Goal: Information Seeking & Learning: Find specific fact

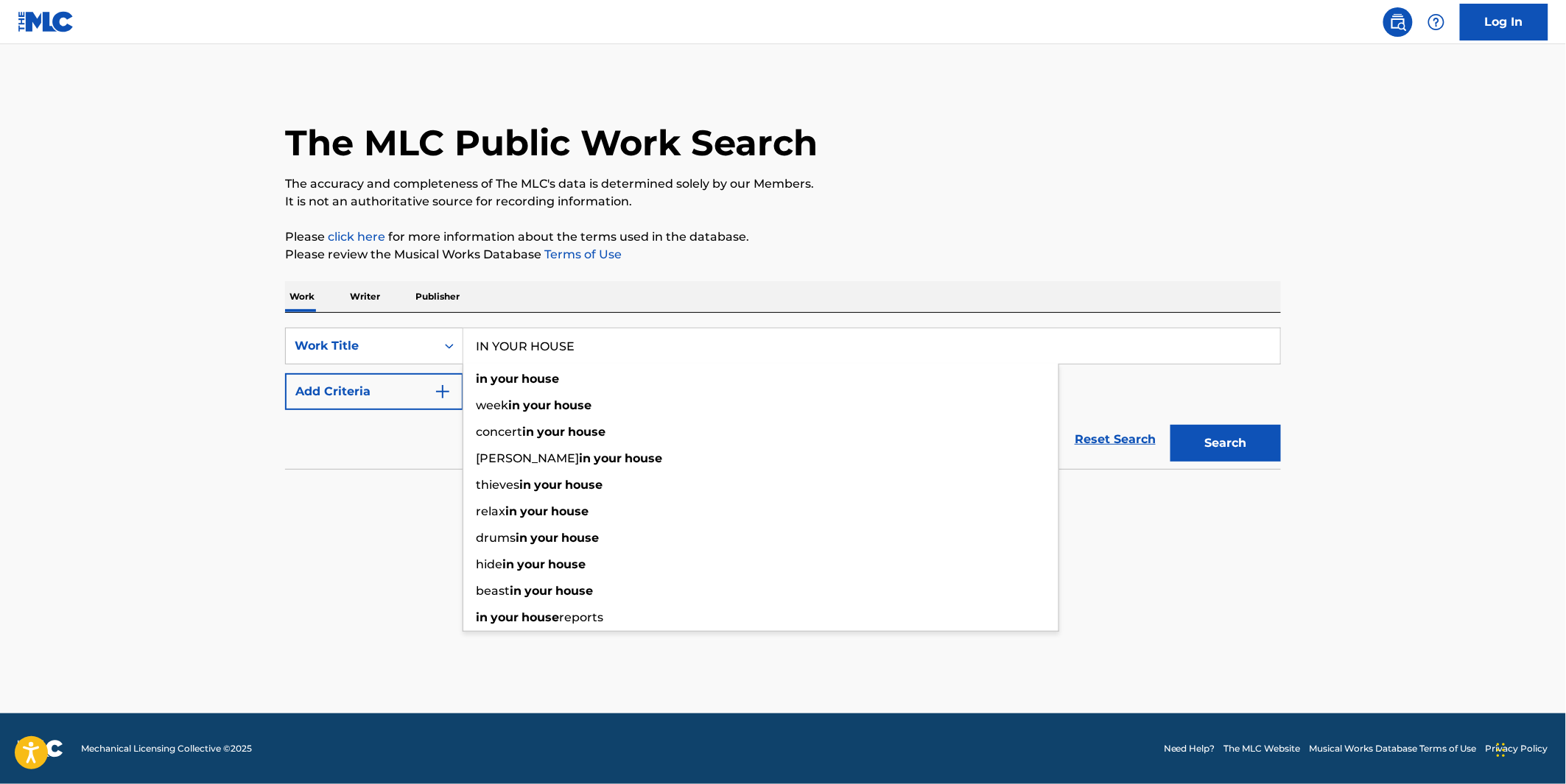
type input "IN YOUR HOUSE"
click at [405, 393] on button "Add Criteria" at bounding box center [374, 392] width 178 height 37
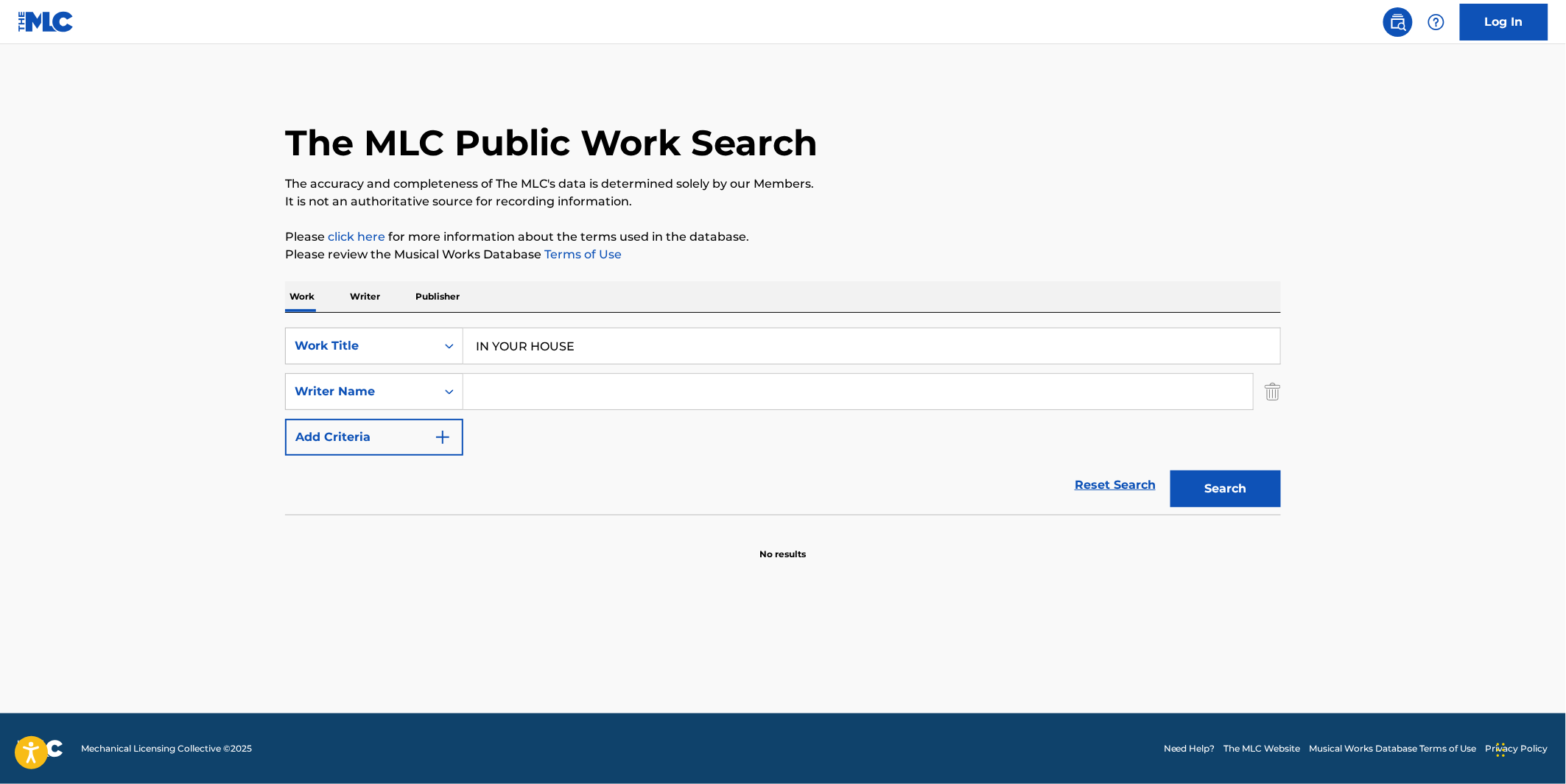
click at [499, 394] on input "Search Form" at bounding box center [857, 392] width 789 height 36
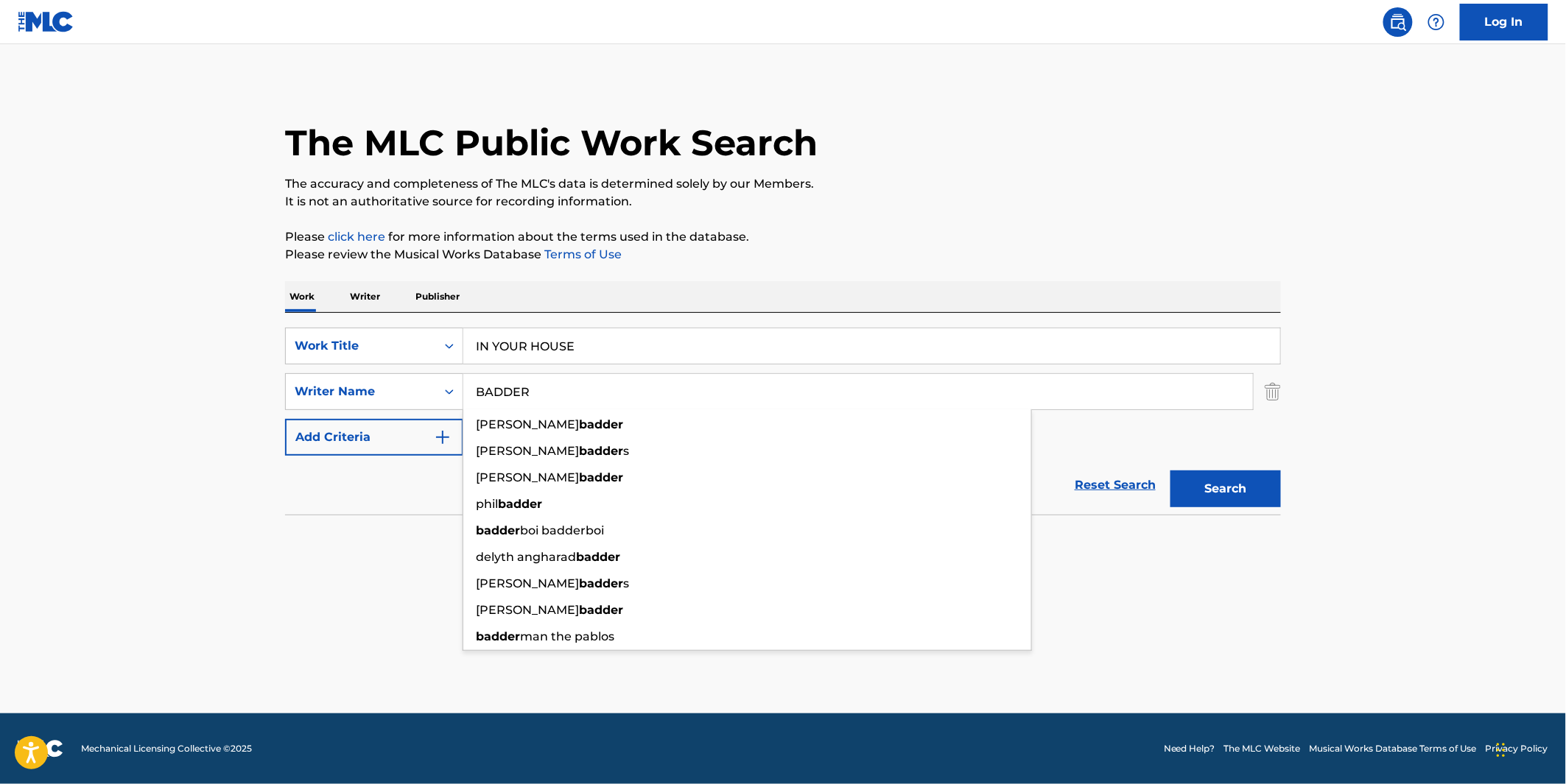
type input "BADDER"
drag, startPoint x: 1130, startPoint y: 202, endPoint x: 1127, endPoint y: 214, distance: 12.4
click at [1129, 202] on p "It is not an authoritative source for recording information." at bounding box center [783, 202] width 996 height 18
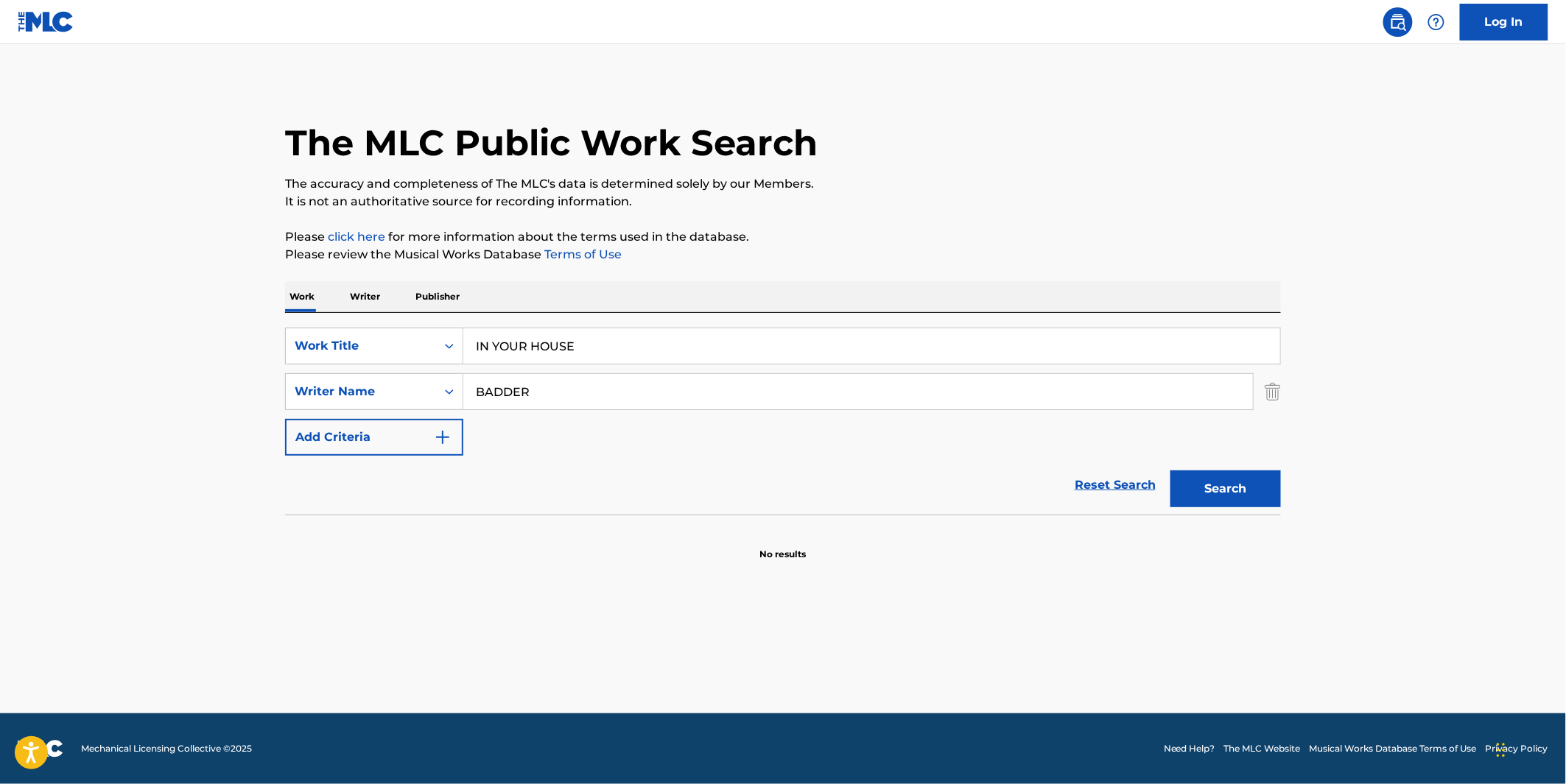
click at [1239, 505] on button "Search" at bounding box center [1225, 489] width 110 height 37
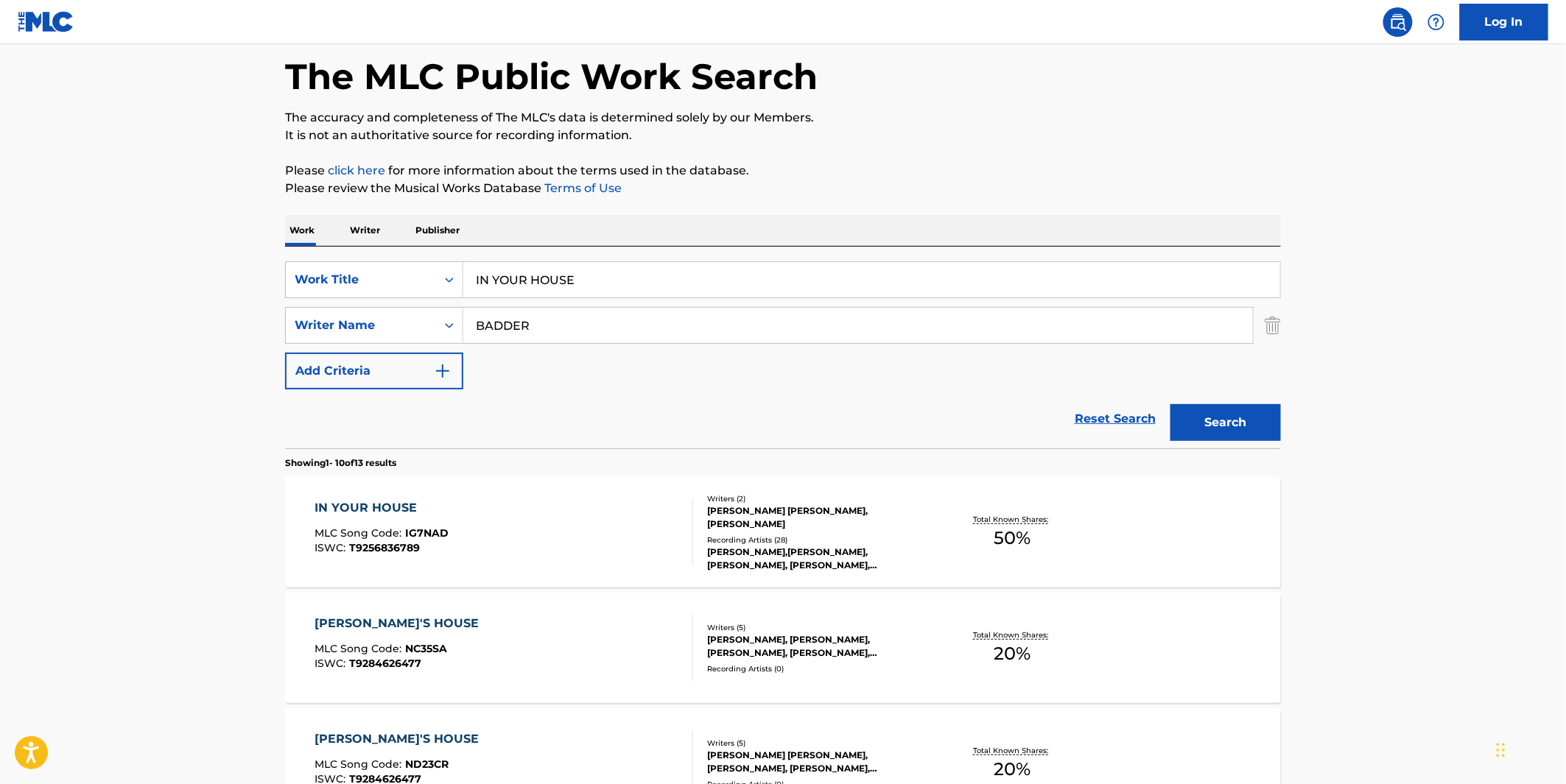
scroll to position [82, 0]
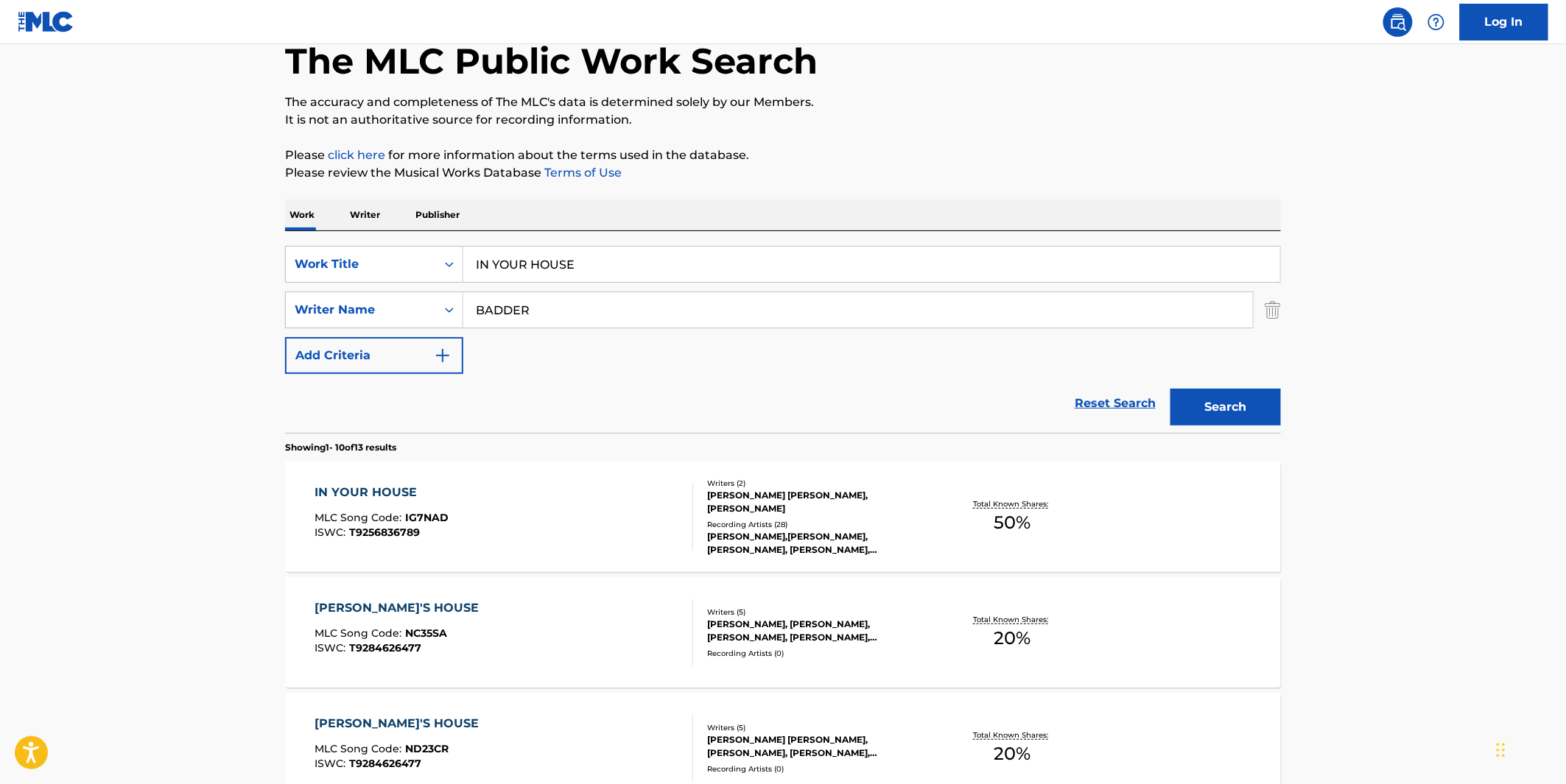
click at [808, 519] on div "Recording Artists ( 28 )" at bounding box center [818, 525] width 222 height 11
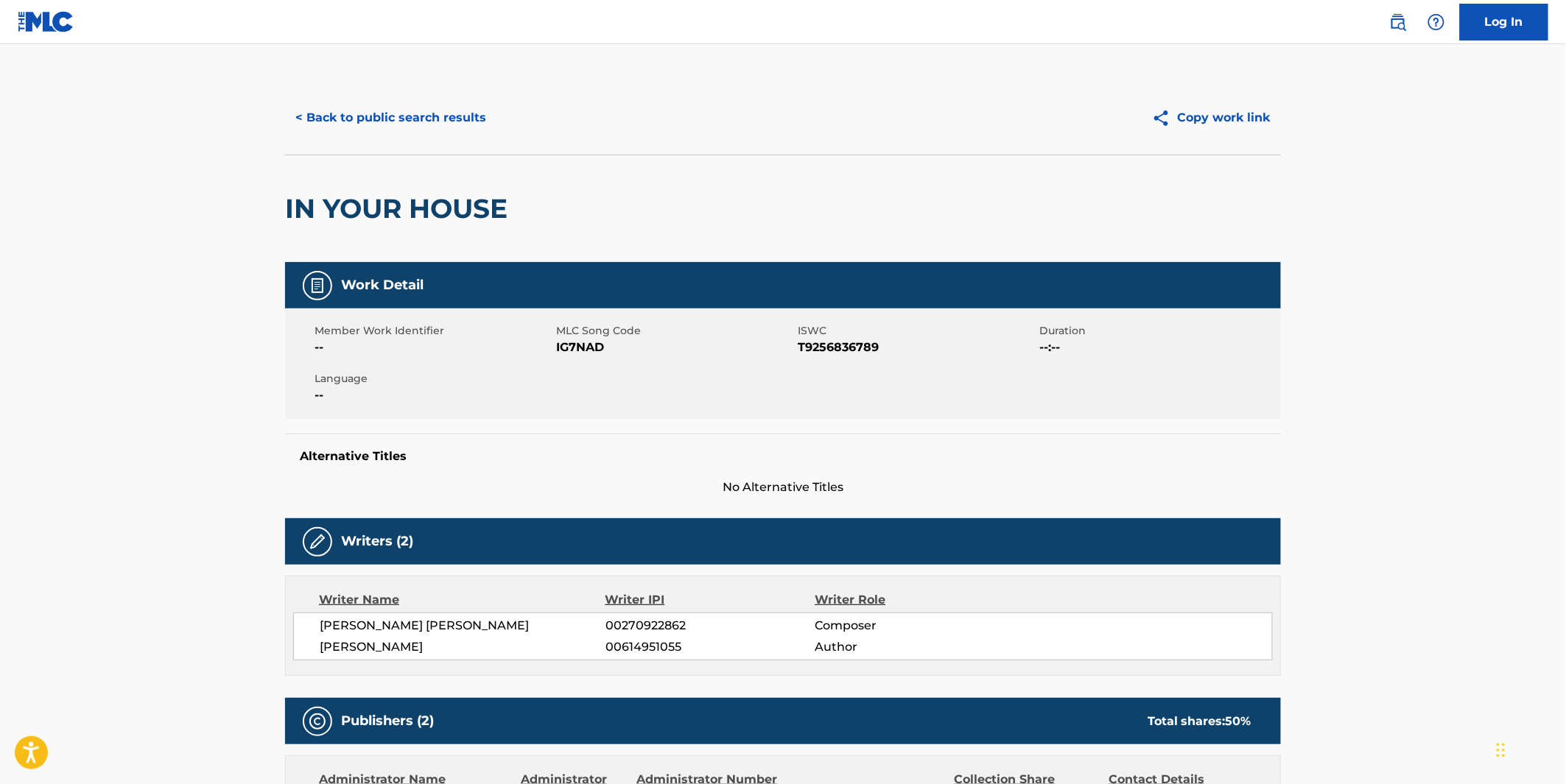
click at [414, 124] on button "< Back to public search results" at bounding box center [391, 118] width 211 height 37
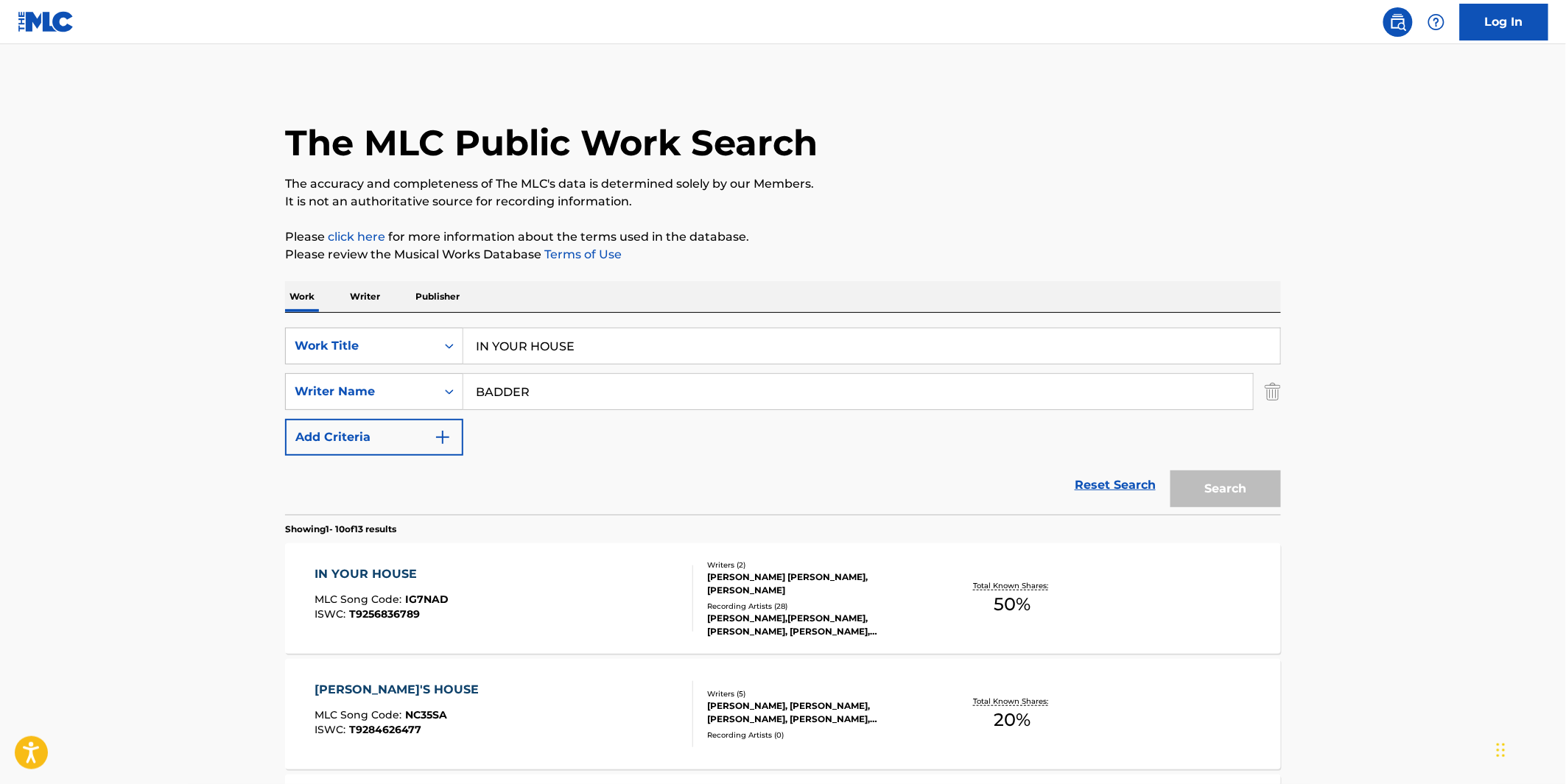
scroll to position [82, 0]
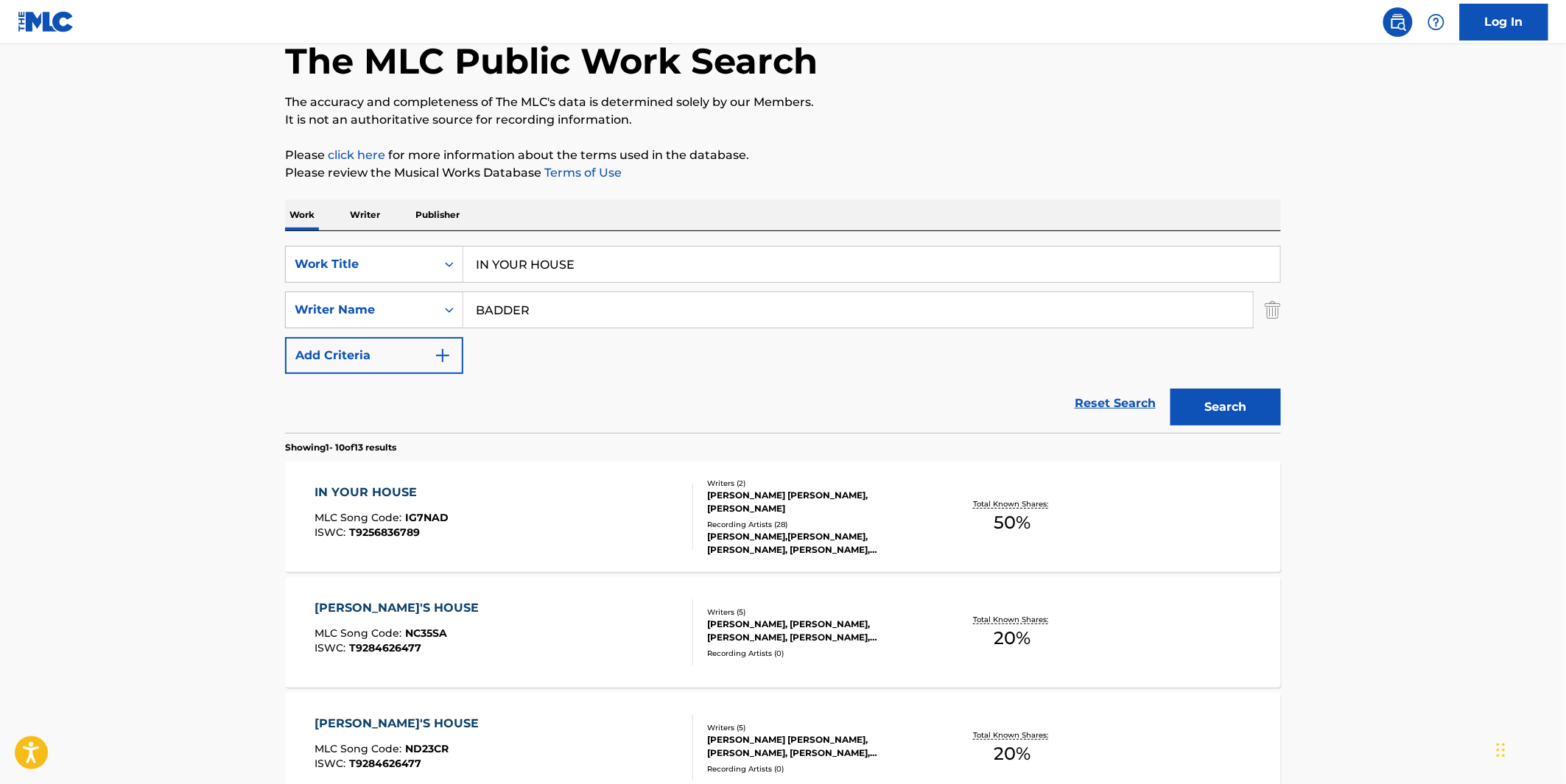
drag, startPoint x: 541, startPoint y: 236, endPoint x: 526, endPoint y: 253, distance: 22.7
click at [541, 236] on div "SearchWithCriteriae82fa300-b906-4ae3-933d-4f5d12503cf6 Work Title IN YOUR HOUSE…" at bounding box center [783, 332] width 996 height 202
click at [542, 243] on div "SearchWithCriteriae82fa300-b906-4ae3-933d-4f5d12503cf6 Work Title IN YOUR HOUSE…" at bounding box center [783, 332] width 996 height 202
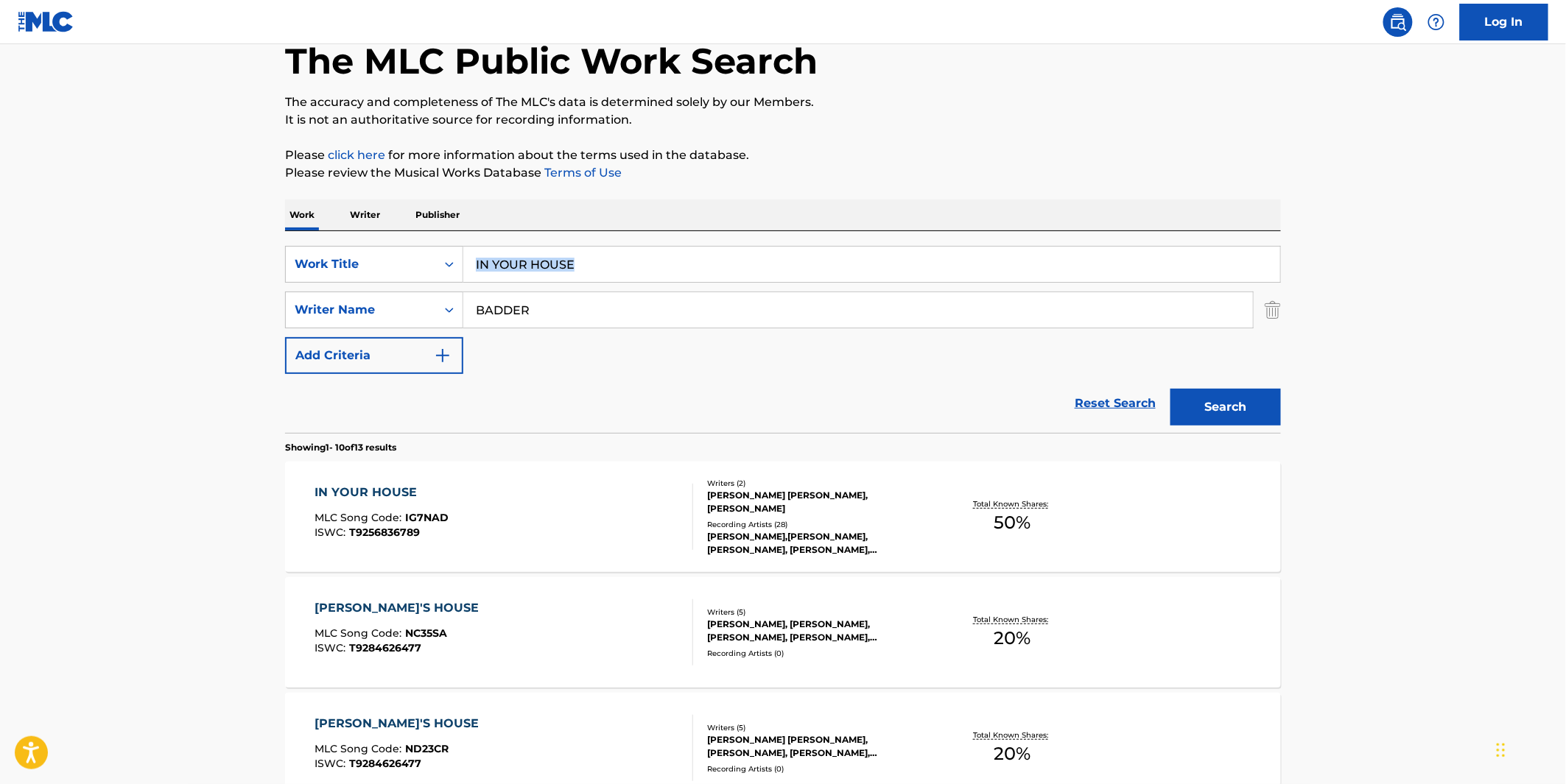
drag, startPoint x: 542, startPoint y: 243, endPoint x: 532, endPoint y: 268, distance: 26.9
click at [532, 268] on input "IN YOUR HOUSE" at bounding box center [872, 265] width 817 height 36
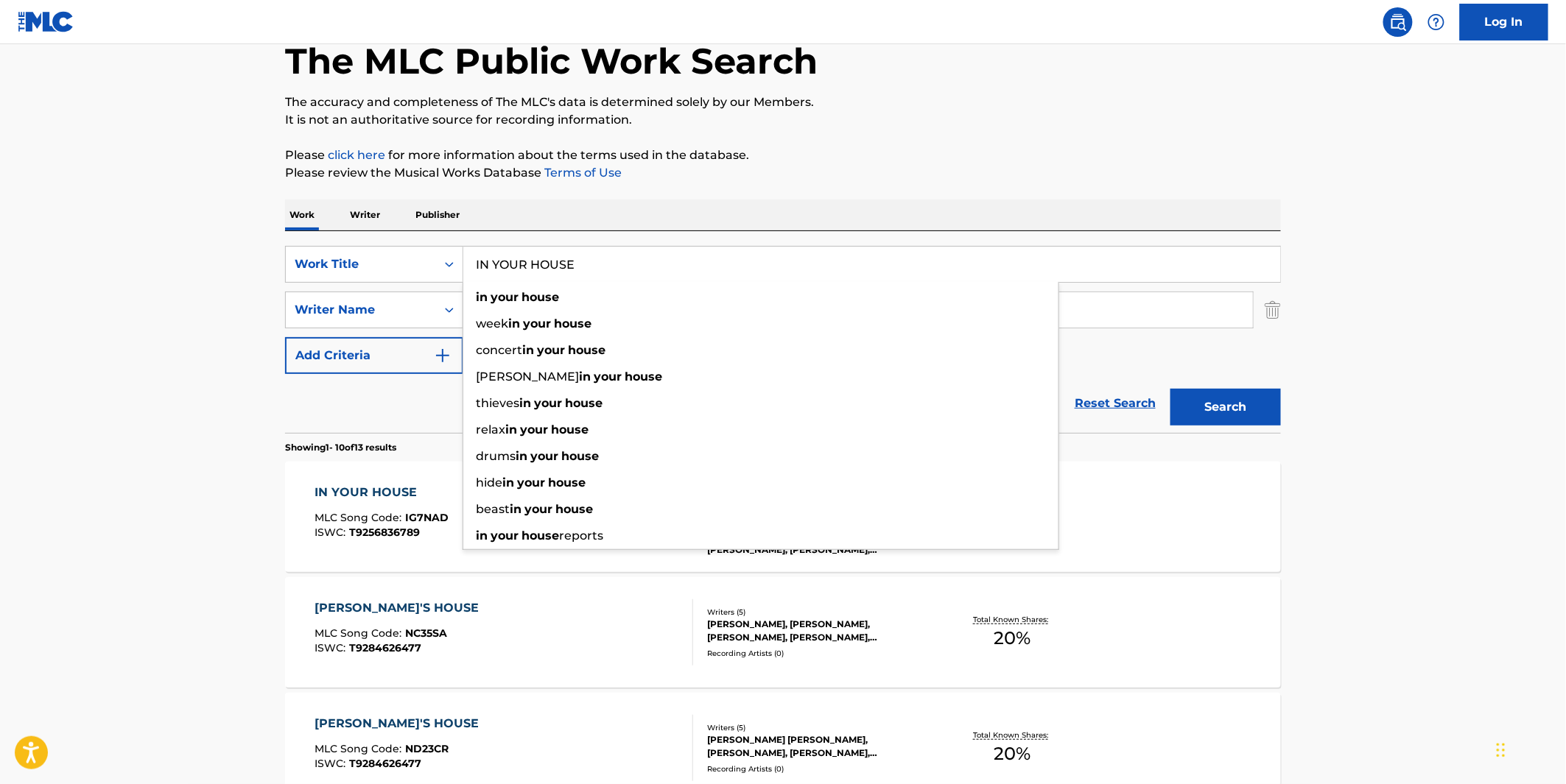
drag, startPoint x: 532, startPoint y: 268, endPoint x: 642, endPoint y: 230, distance: 116.4
click at [711, 167] on p "Please review the Musical Works Database Terms of Use" at bounding box center [783, 173] width 996 height 18
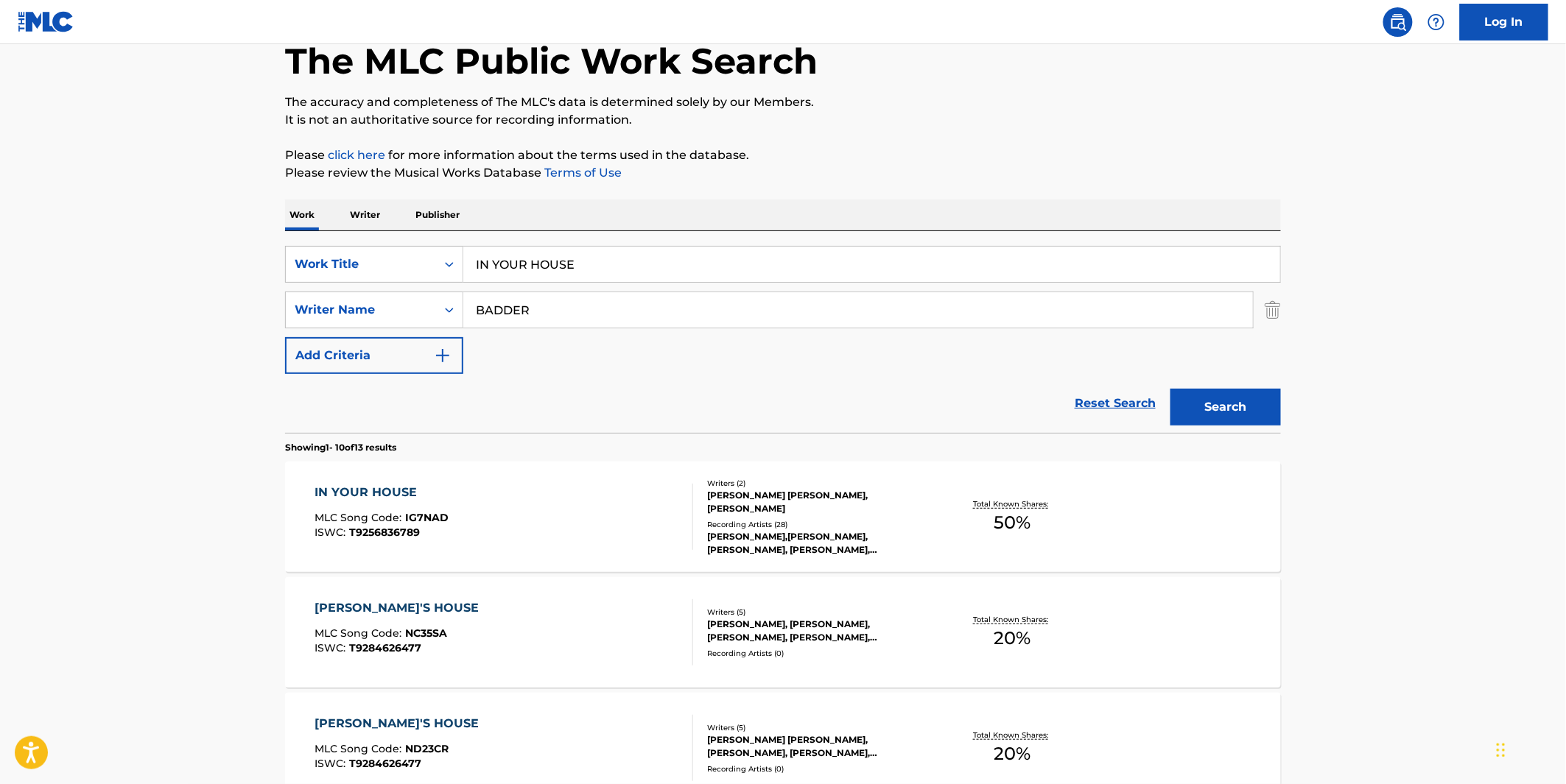
click at [556, 280] on input "IN YOUR HOUSE" at bounding box center [872, 265] width 817 height 36
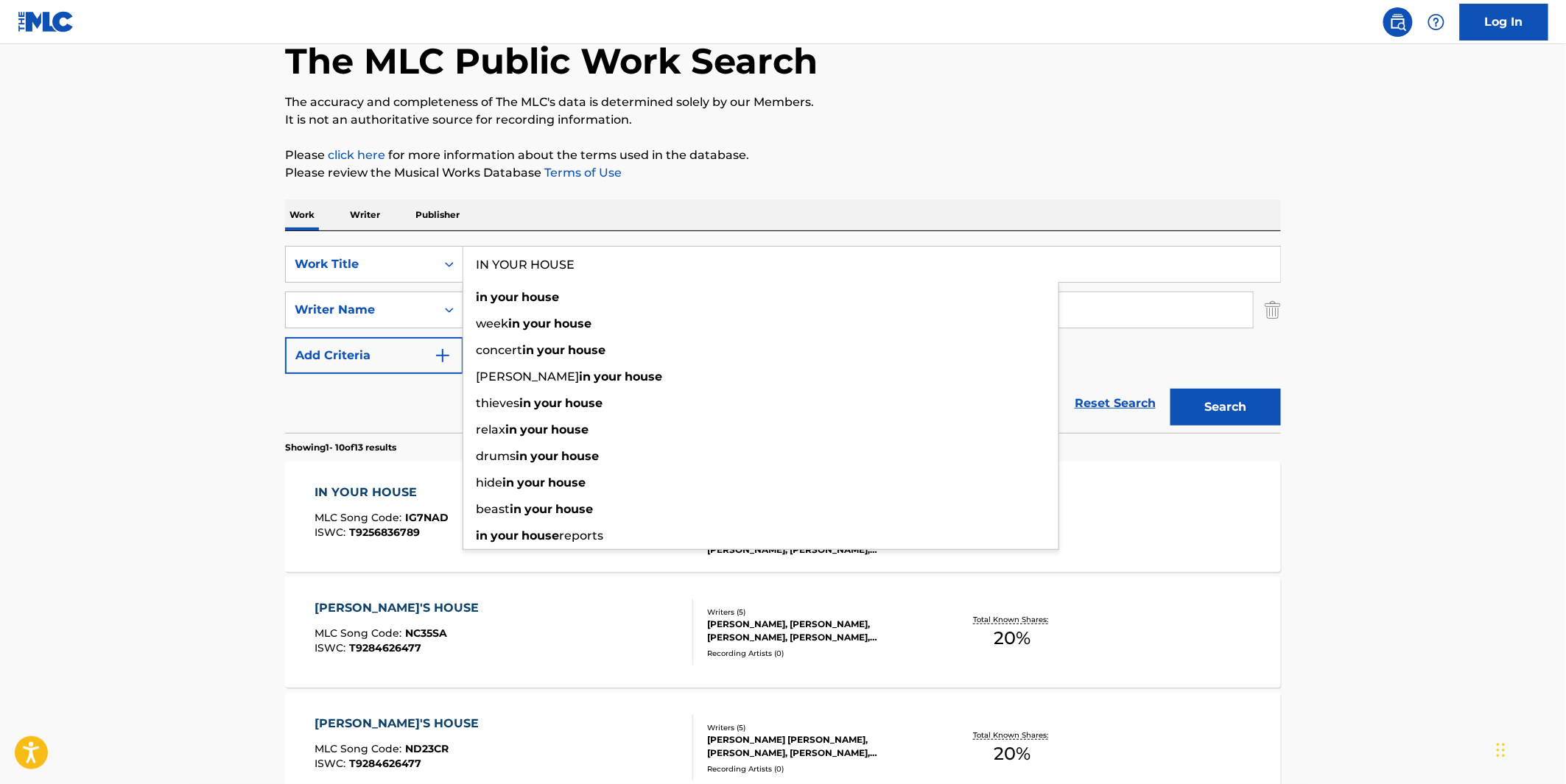
click at [553, 268] on input "IN YOUR HOUSE" at bounding box center [872, 265] width 817 height 36
paste input "FANTANAMERA"
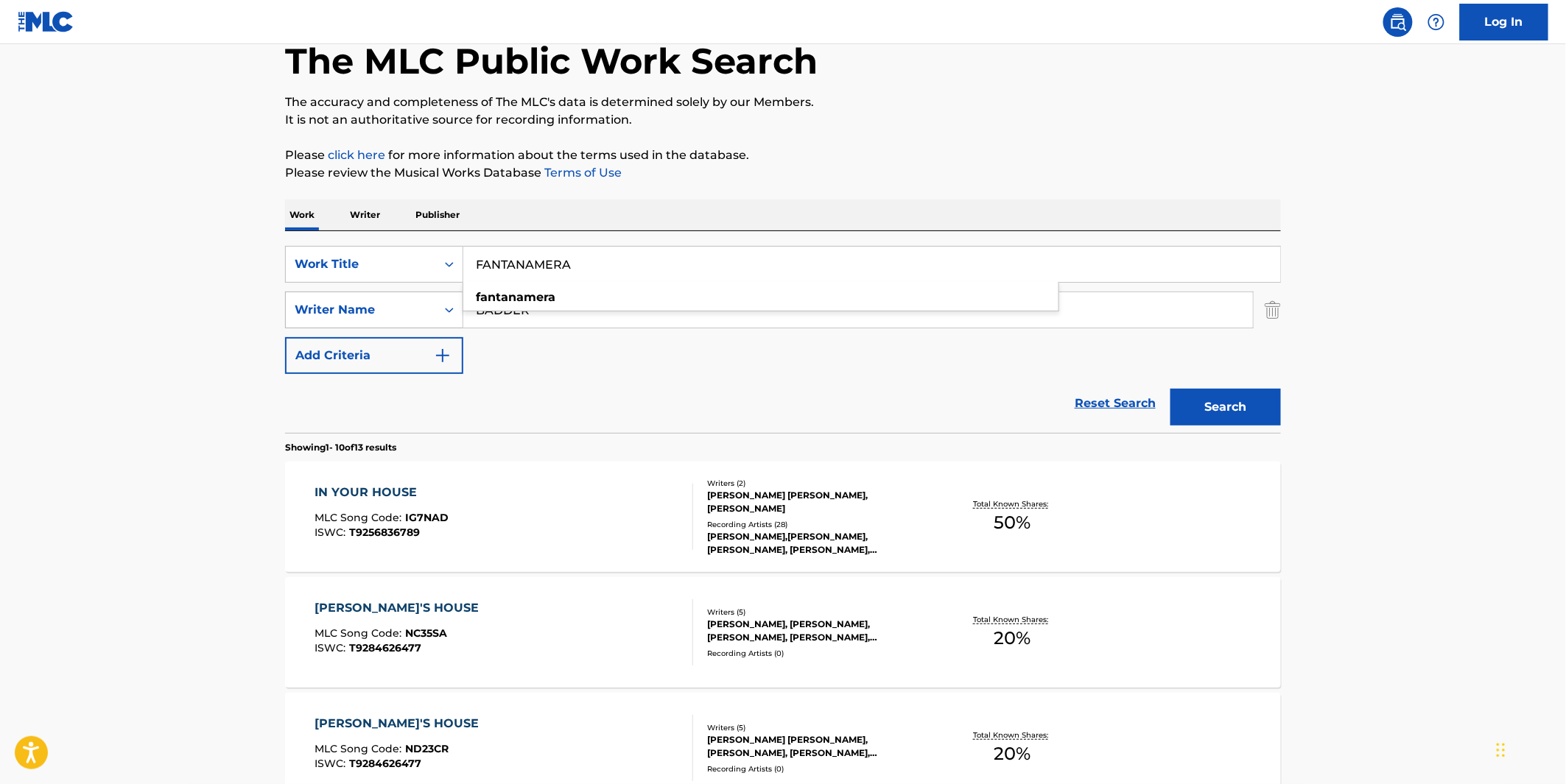
type input "FANTANAMERA"
click at [547, 310] on input "BADDER" at bounding box center [857, 310] width 789 height 36
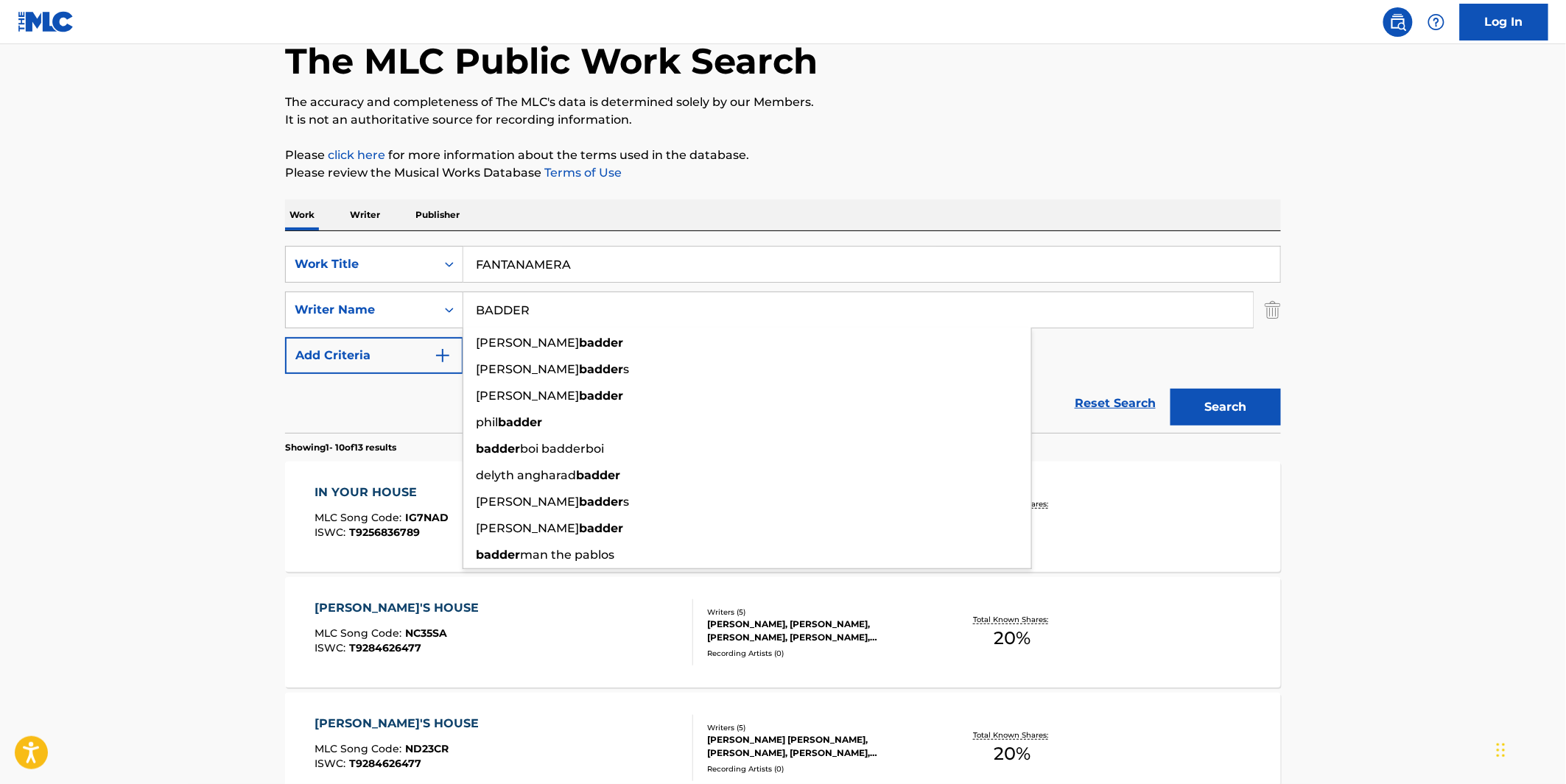
click at [547, 310] on input "BADDER" at bounding box center [857, 310] width 789 height 36
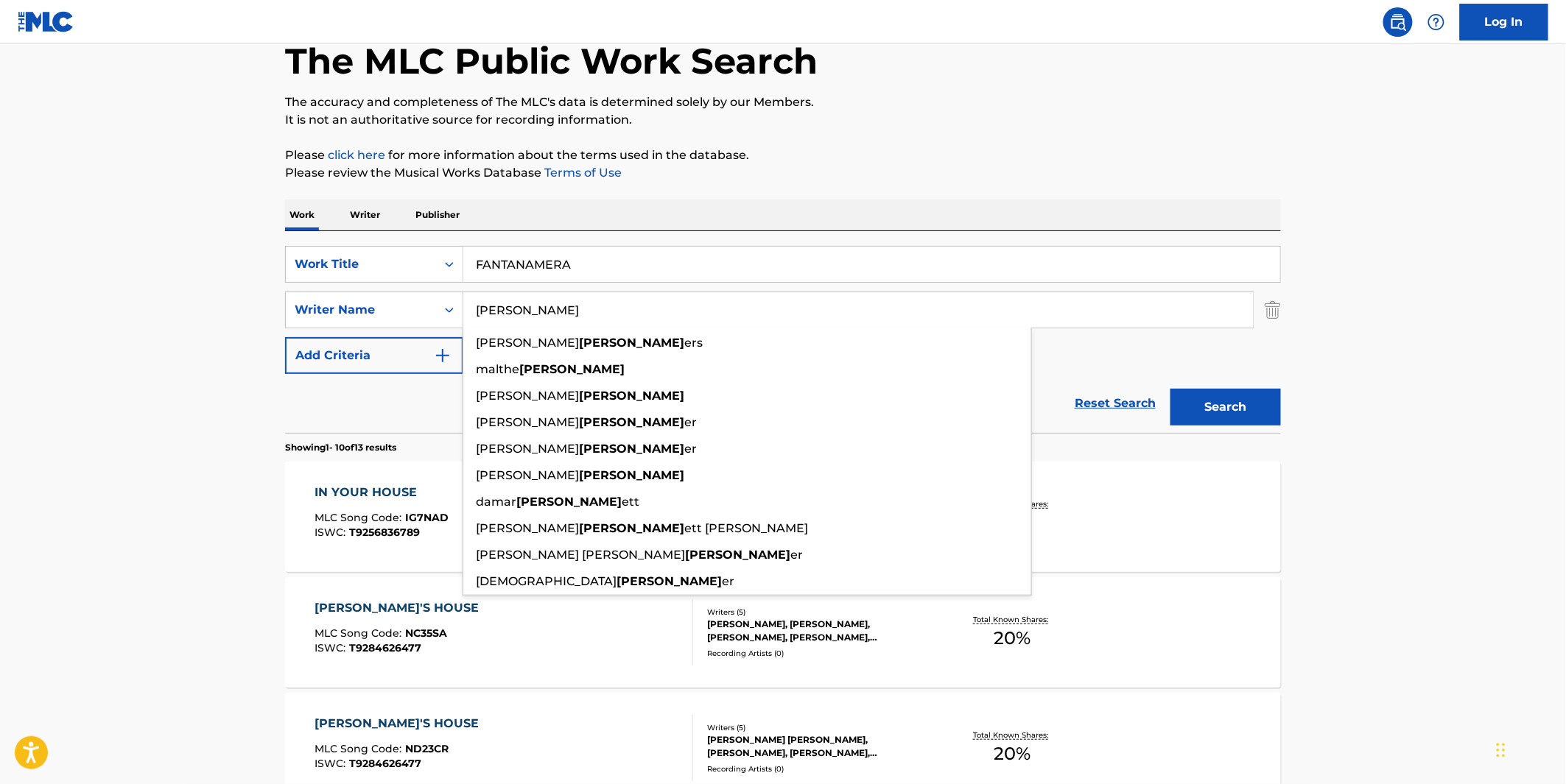
type input "[PERSON_NAME]"
click at [776, 113] on p "It is not an authoritative source for recording information." at bounding box center [783, 120] width 996 height 18
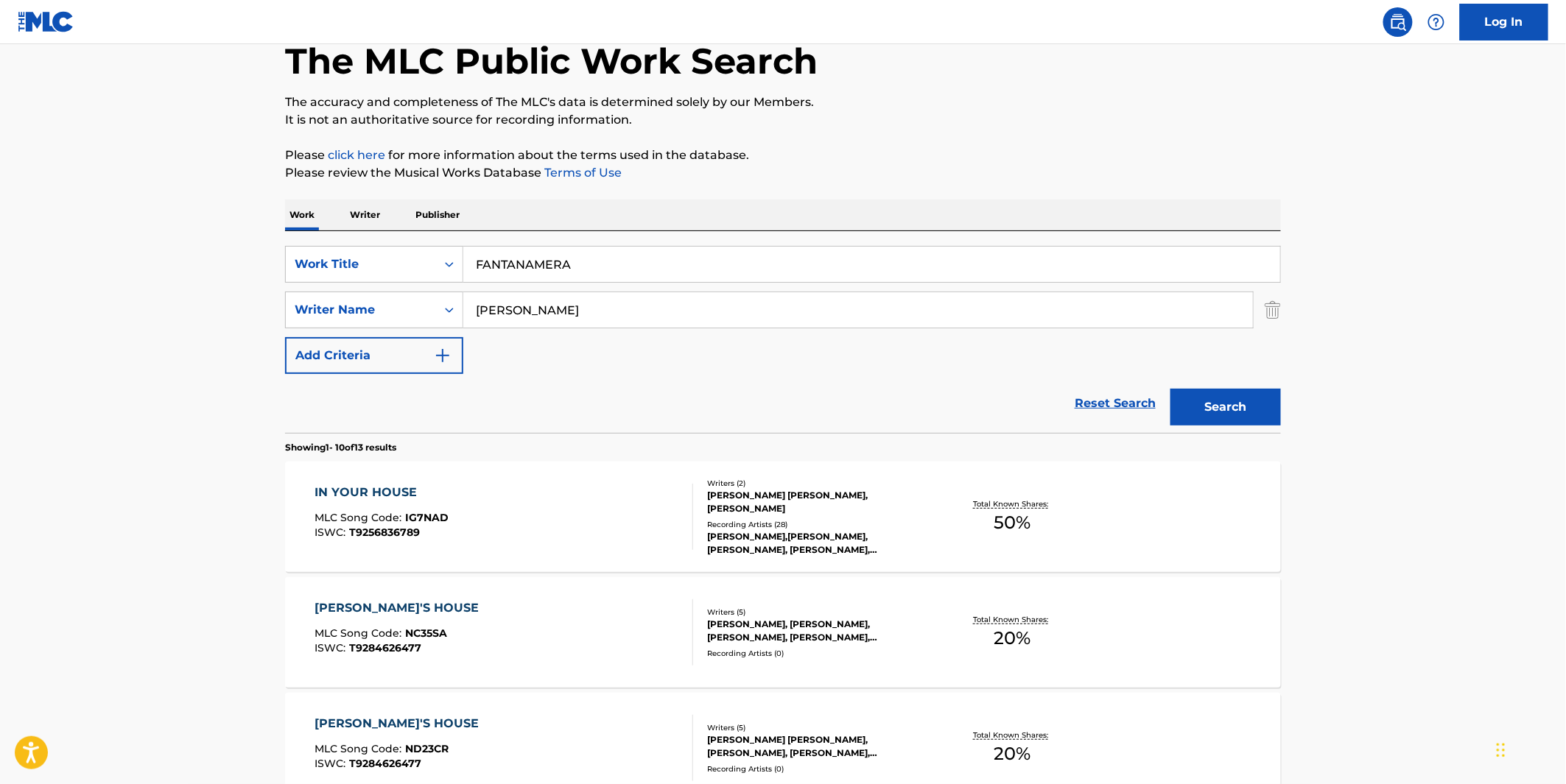
click at [1265, 428] on div "Search" at bounding box center [1221, 404] width 118 height 59
click at [1267, 405] on button "Search" at bounding box center [1225, 408] width 110 height 37
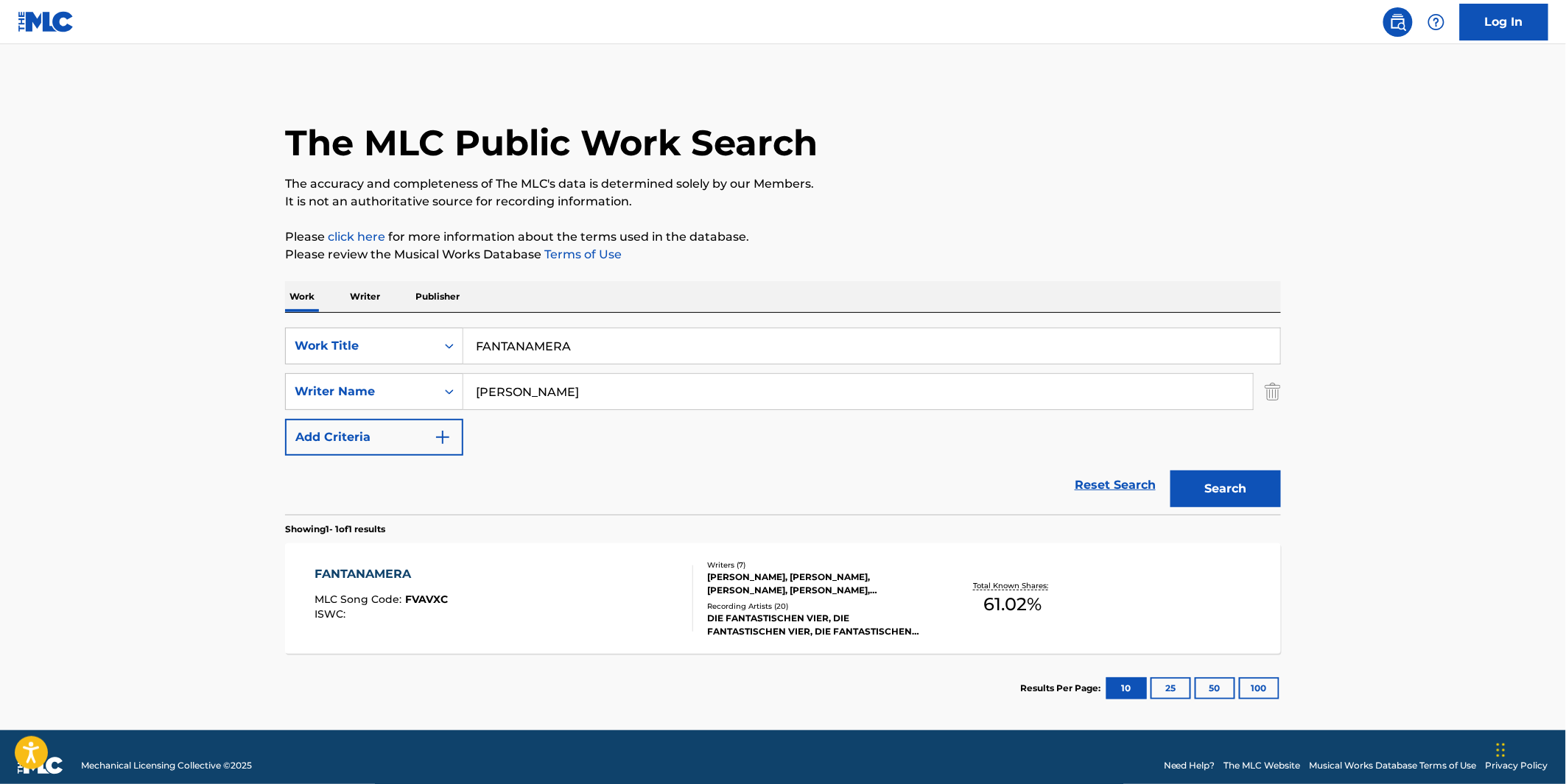
click at [488, 599] on div "FANTANAMERA MLC Song Code : FVAVXC ISWC :" at bounding box center [504, 598] width 379 height 66
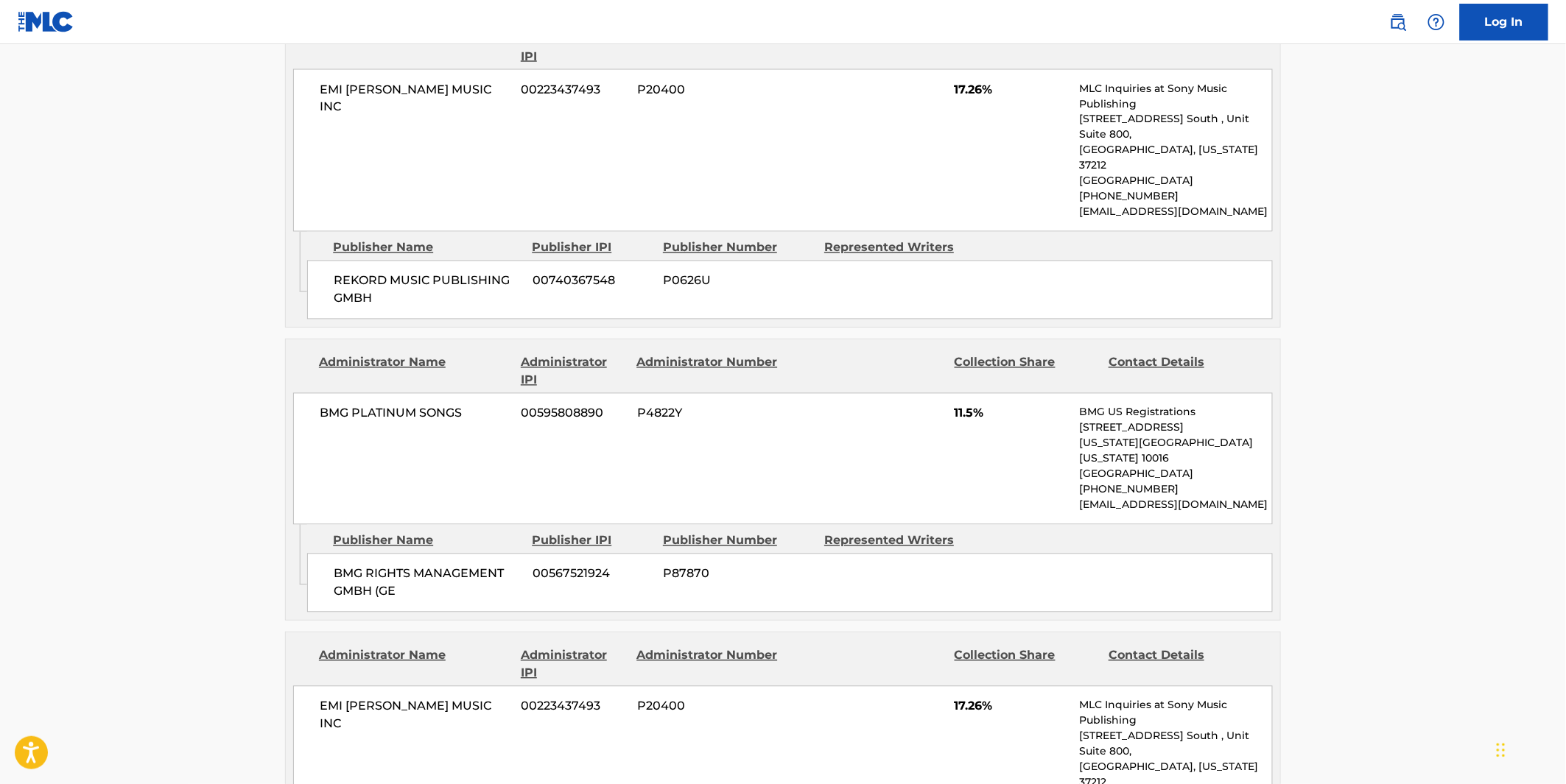
scroll to position [1555, 0]
